Goal: Communication & Community: Answer question/provide support

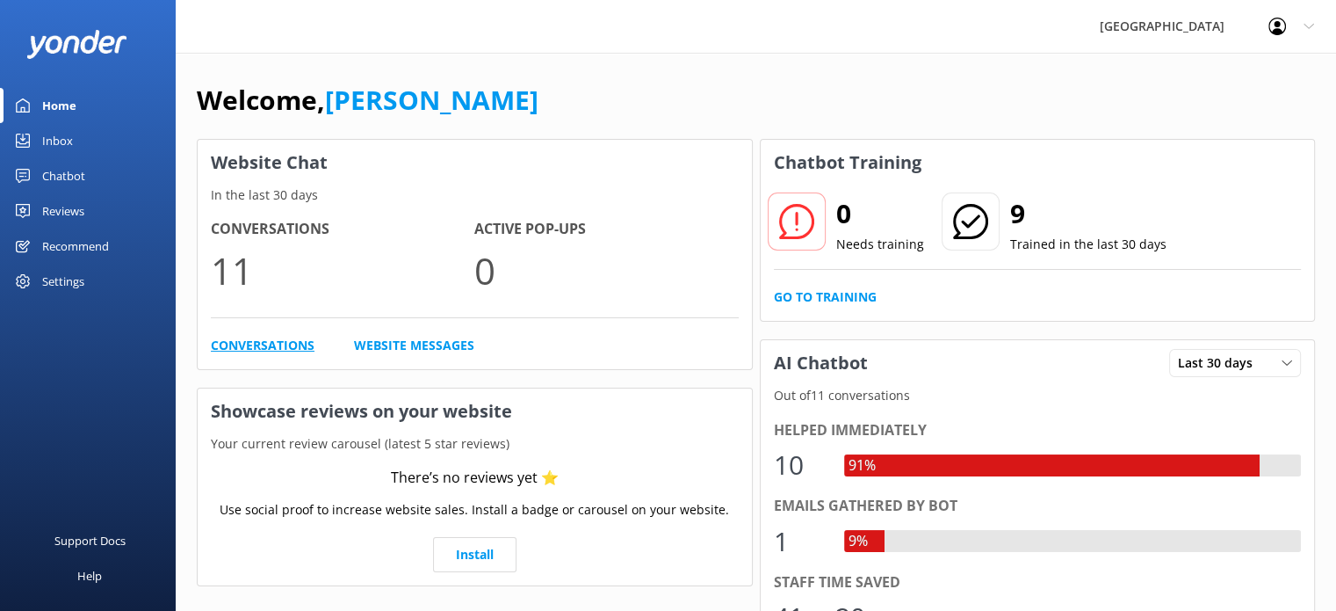
click at [295, 344] on link "Conversations" at bounding box center [263, 345] width 104 height 19
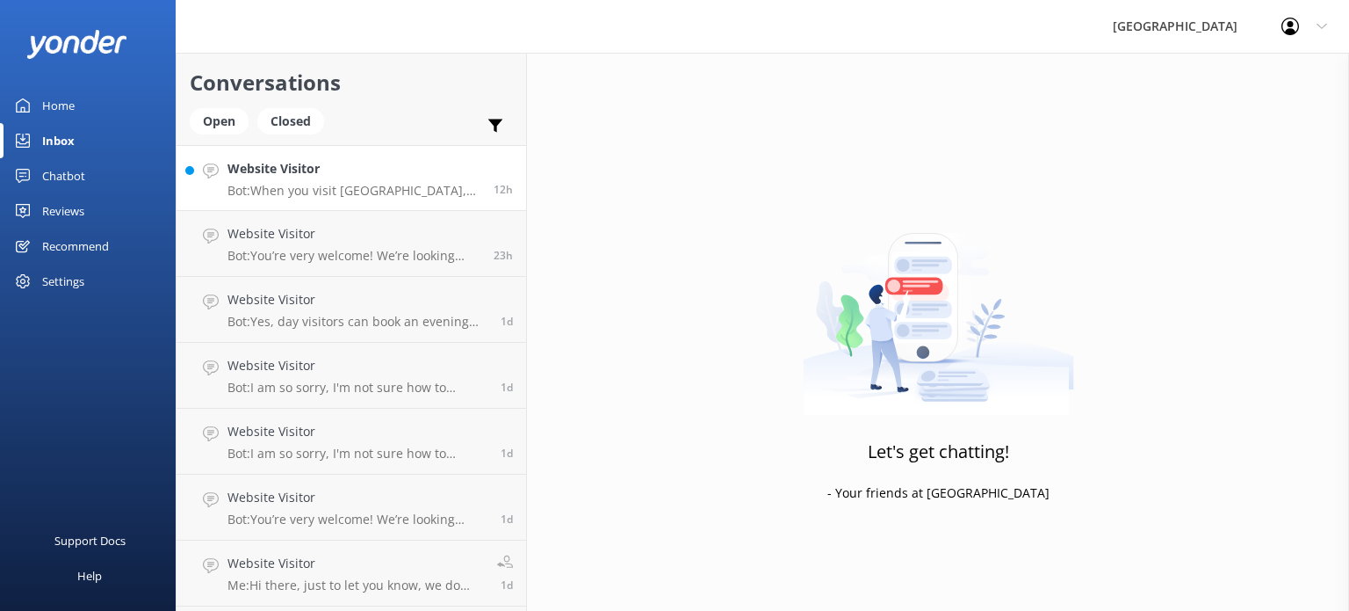
click at [374, 189] on p "Bot: When you visit Paronella Park, be sure to register for your 2 Year Return …" at bounding box center [354, 191] width 253 height 16
